Goal: Check status: Check status

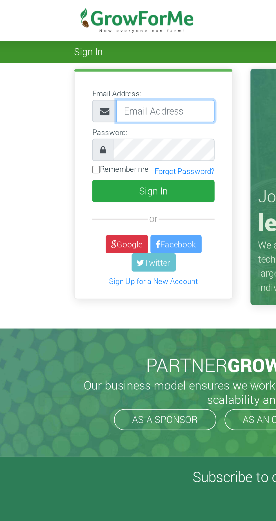
click at [94, 52] on input "email" at bounding box center [84, 53] width 47 height 11
type input "sylvestertweneboahagyei@gmail.com"
click at [50, 86] on button "Sign In" at bounding box center [79, 91] width 59 height 11
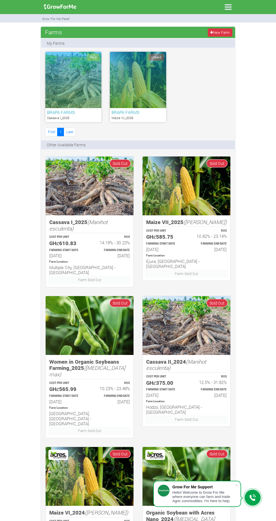
click at [69, 54] on div "Paid" at bounding box center [73, 80] width 56 height 56
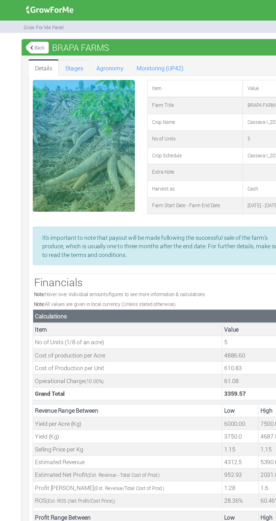
click at [81, 44] on link "Stages" at bounding box center [76, 46] width 21 height 11
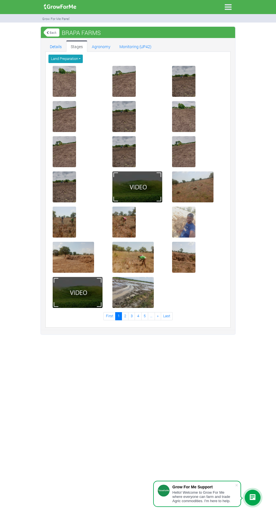
click at [148, 288] on div at bounding box center [132, 292] width 41 height 31
